Goal: Task Accomplishment & Management: Use online tool/utility

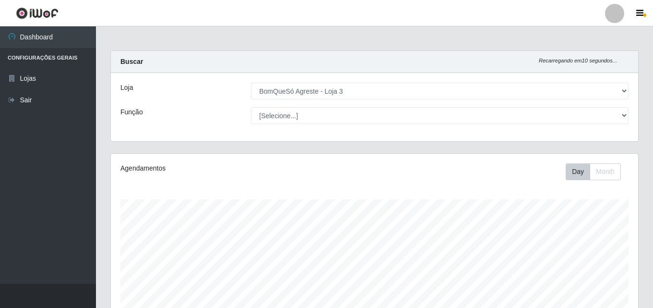
select select "215"
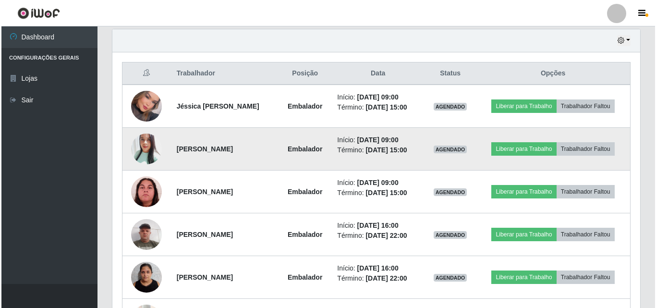
scroll to position [199, 528]
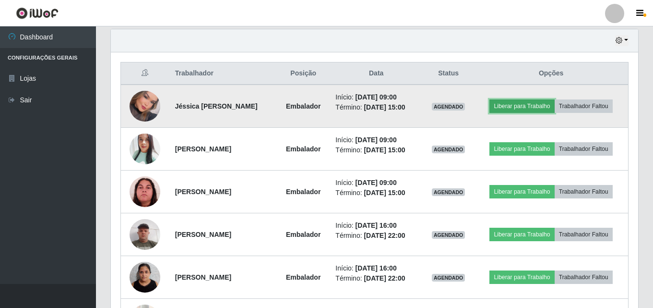
click at [510, 106] on button "Liberar para Trabalho" at bounding box center [522, 105] width 65 height 13
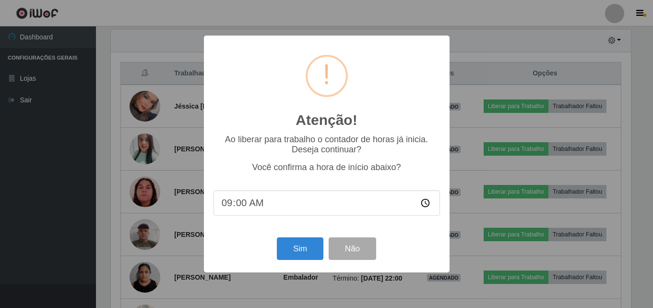
scroll to position [199, 523]
click at [288, 246] on button "Sim" at bounding box center [301, 248] width 47 height 23
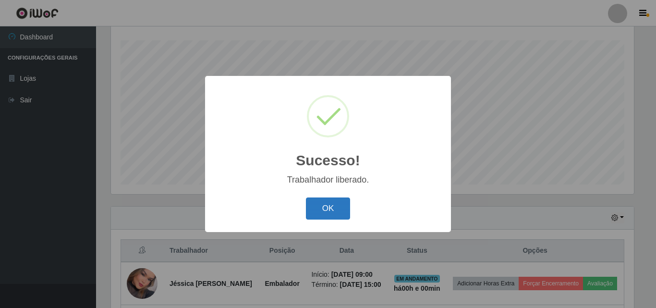
click at [339, 208] on button "OK" at bounding box center [328, 208] width 45 height 23
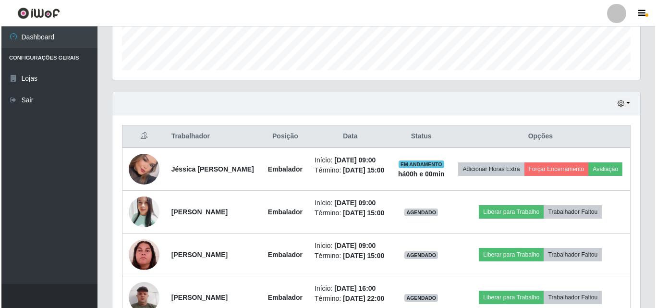
scroll to position [303, 0]
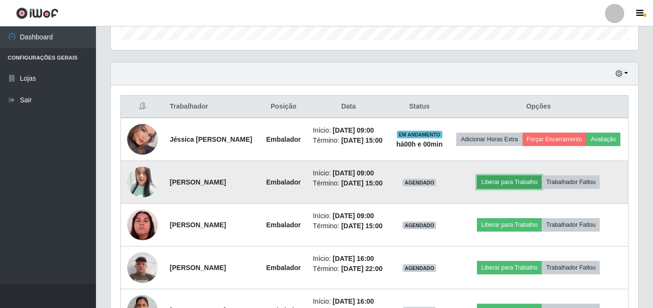
click at [504, 189] on button "Liberar para Trabalho" at bounding box center [509, 181] width 65 height 13
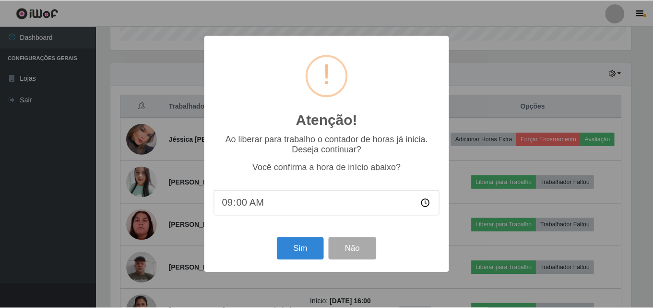
scroll to position [199, 523]
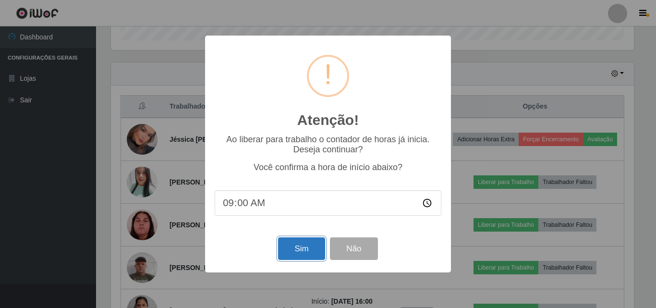
click at [309, 248] on button "Sim" at bounding box center [301, 248] width 47 height 23
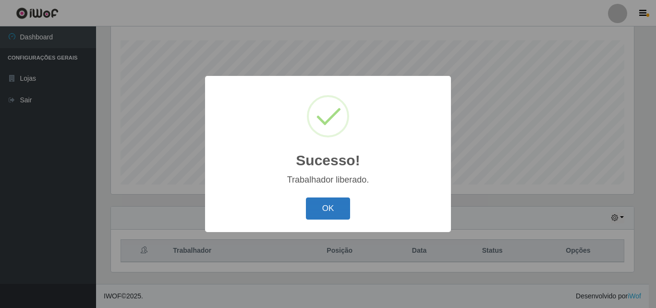
click at [321, 216] on button "OK" at bounding box center [328, 208] width 45 height 23
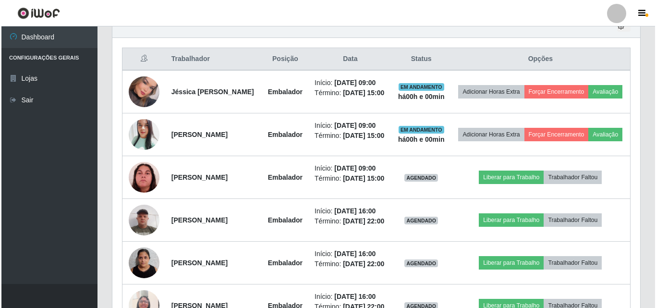
scroll to position [351, 0]
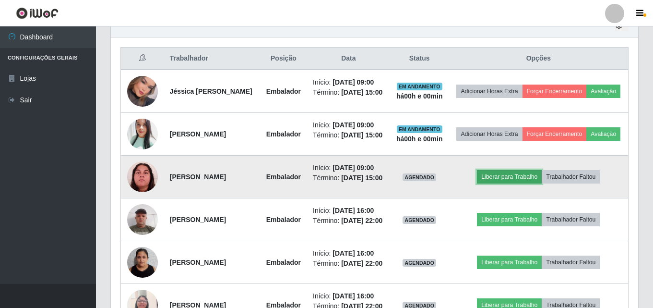
click at [508, 183] on button "Liberar para Trabalho" at bounding box center [509, 176] width 65 height 13
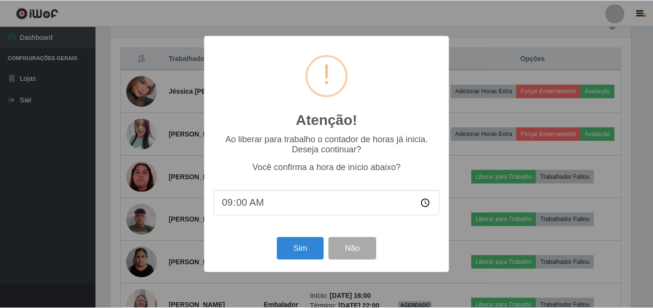
scroll to position [199, 523]
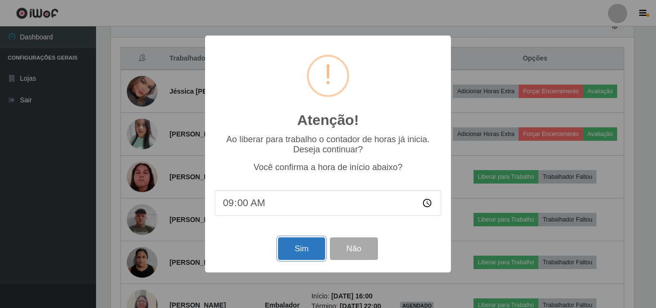
click at [299, 251] on button "Sim" at bounding box center [301, 248] width 47 height 23
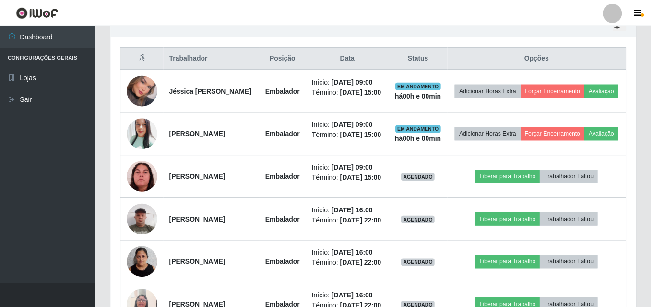
scroll to position [159, 0]
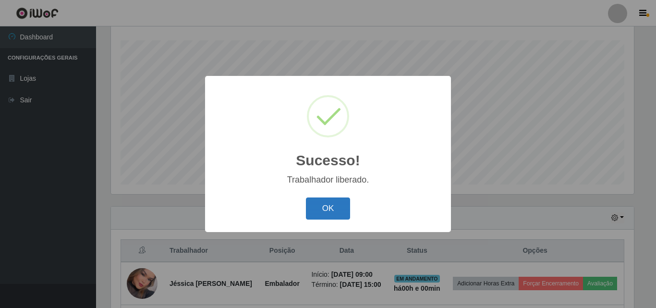
click at [339, 207] on button "OK" at bounding box center [328, 208] width 45 height 23
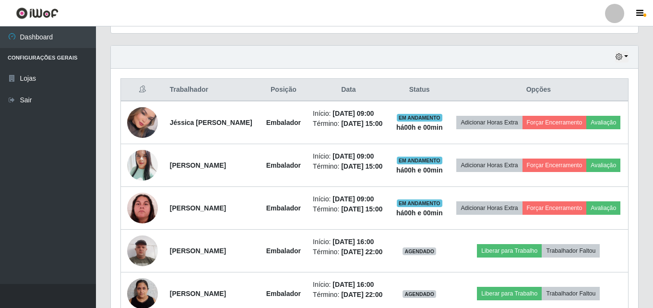
scroll to position [303, 0]
